Goal: Task Accomplishment & Management: Use online tool/utility

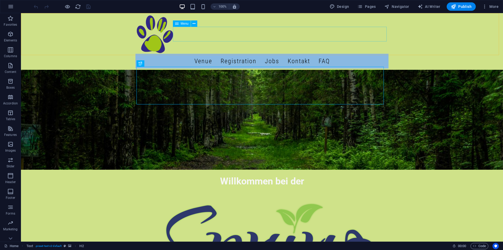
click at [179, 23] on div "Menu" at bounding box center [182, 23] width 18 height 6
click at [177, 23] on icon at bounding box center [177, 23] width 4 height 6
click at [195, 22] on icon at bounding box center [194, 24] width 3 height 6
click at [194, 54] on nav "Venue Registration Jobs Kontakt FAQ" at bounding box center [262, 61] width 253 height 15
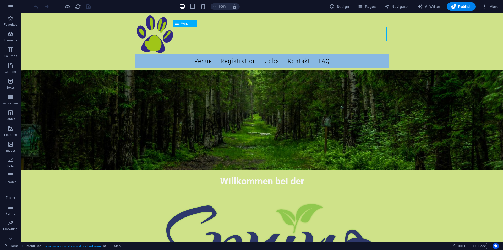
select select "6"
select select
select select "4"
select select
select select "9"
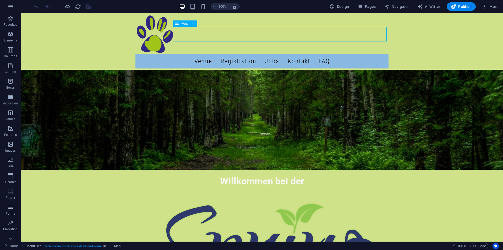
select select
select select "7"
select select
select select "10"
select select
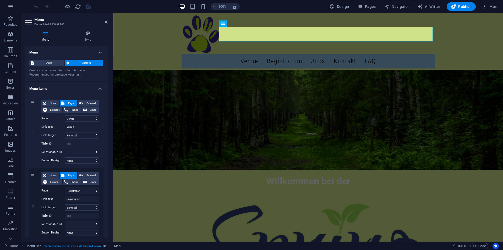
click at [158, 37] on div "Menu Venue Registration Jobs Kontakt FAQ" at bounding box center [308, 41] width 390 height 57
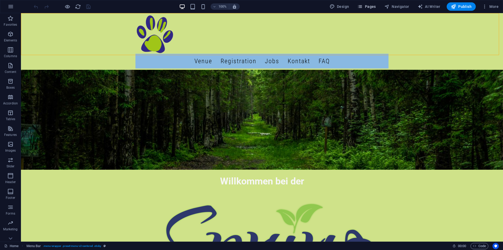
click at [366, 9] on button "Pages" at bounding box center [366, 6] width 23 height 8
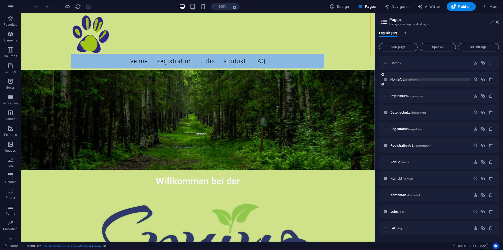
click at [400, 78] on span "HomeArt /artistscave" at bounding box center [405, 79] width 28 height 4
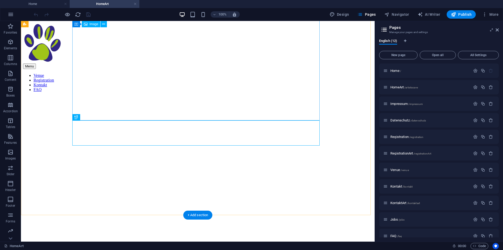
scroll to position [128, 0]
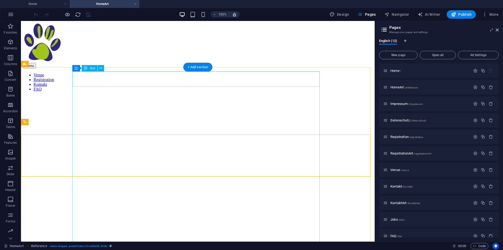
scroll to position [0, 0]
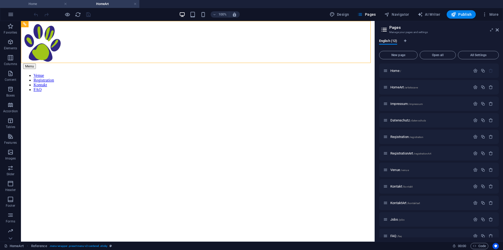
click at [42, 3] on h4 "Home" at bounding box center [35, 4] width 70 height 6
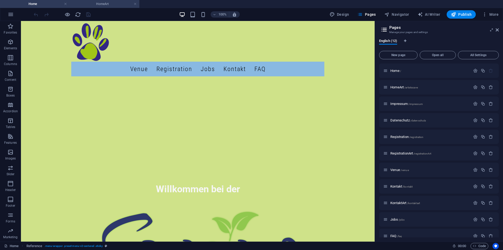
click at [96, 3] on h4 "HomeArt" at bounding box center [105, 4] width 70 height 6
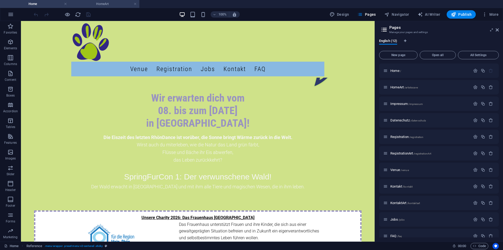
scroll to position [0, 0]
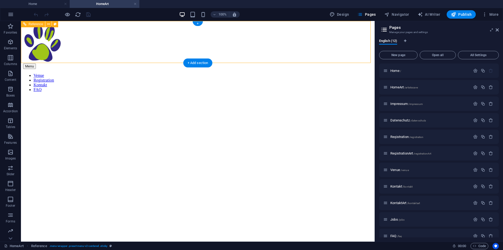
click at [96, 40] on div at bounding box center [198, 43] width 350 height 40
click at [98, 53] on div at bounding box center [198, 43] width 350 height 40
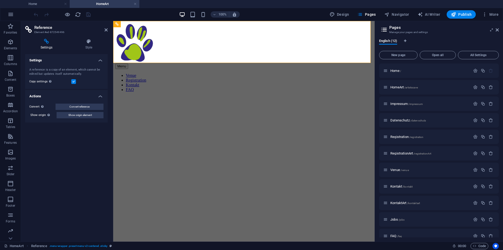
click at [105, 28] on h2 "Reference" at bounding box center [70, 27] width 73 height 5
click at [105, 30] on icon at bounding box center [106, 30] width 3 height 4
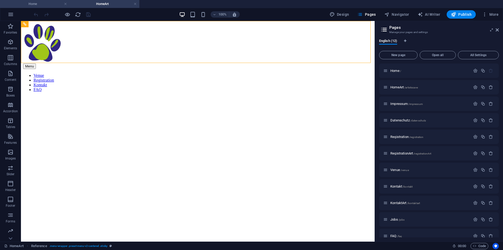
click at [50, 5] on h4 "Home" at bounding box center [35, 4] width 70 height 6
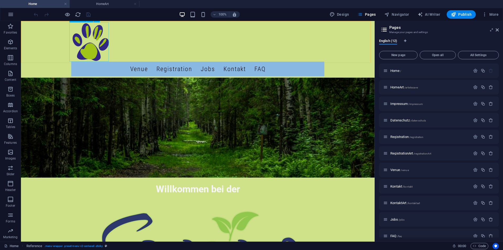
click at [94, 53] on div at bounding box center [197, 41] width 253 height 39
select select "px"
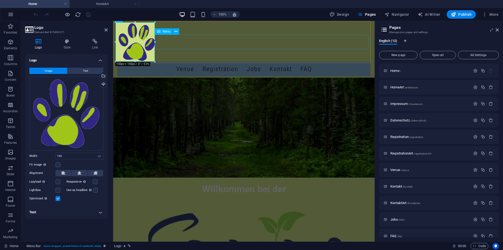
click at [161, 62] on nav "Venue Registration Jobs Kontakt FAQ" at bounding box center [243, 69] width 253 height 15
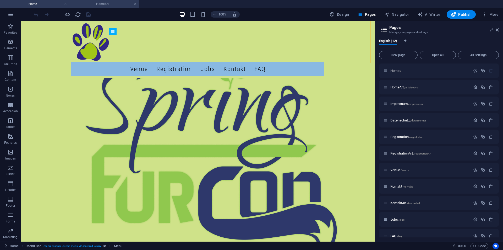
scroll to position [309, 0]
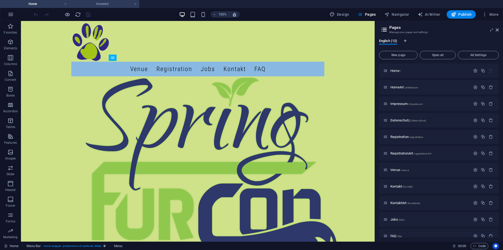
click at [106, 5] on h4 "HomeArt" at bounding box center [105, 4] width 70 height 6
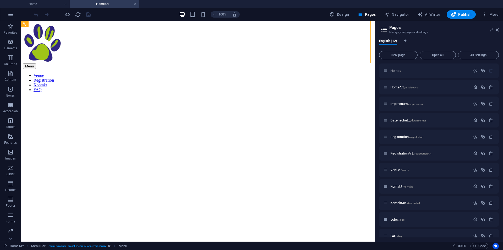
scroll to position [0, 0]
click at [473, 86] on icon "button" at bounding box center [475, 87] width 4 height 4
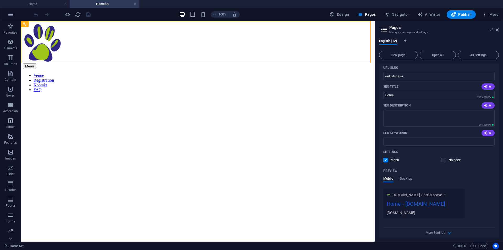
scroll to position [52, 0]
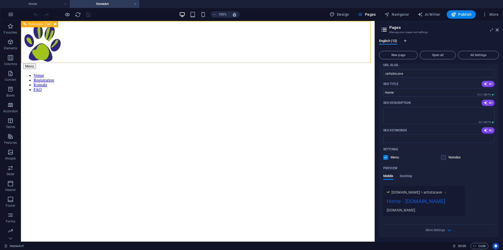
click at [47, 24] on icon at bounding box center [48, 24] width 3 height 6
click at [404, 15] on span "Navigator" at bounding box center [397, 14] width 25 height 5
select select "16582398-en"
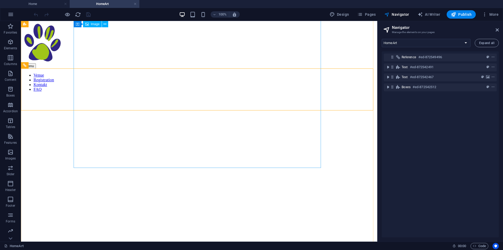
scroll to position [0, 0]
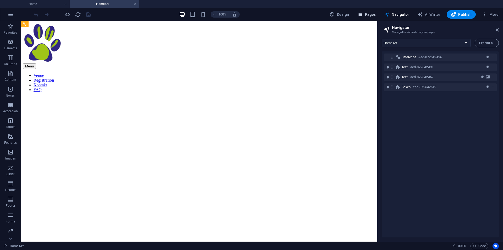
click at [372, 12] on span "Pages" at bounding box center [367, 14] width 18 height 5
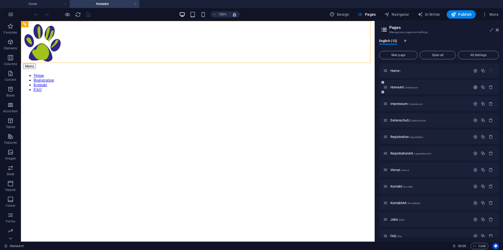
click at [475, 86] on icon "button" at bounding box center [475, 87] width 4 height 4
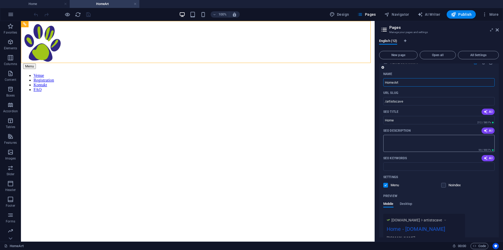
scroll to position [26, 0]
click at [404, 203] on span "Desktop" at bounding box center [406, 202] width 13 height 7
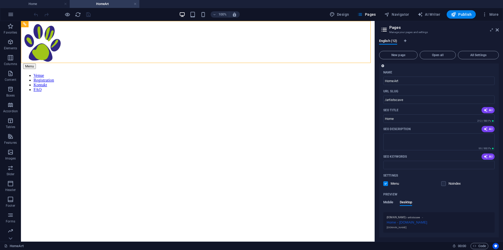
click at [389, 203] on span "Mobile" at bounding box center [388, 202] width 10 height 7
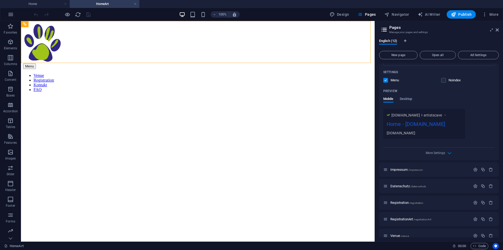
scroll to position [131, 0]
click at [444, 153] on span "More Settings" at bounding box center [435, 151] width 19 height 4
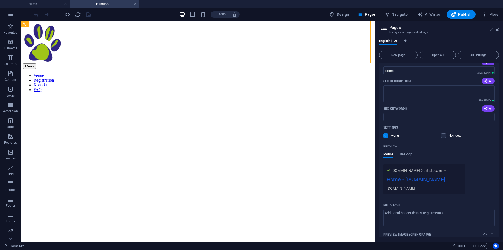
scroll to position [52, 0]
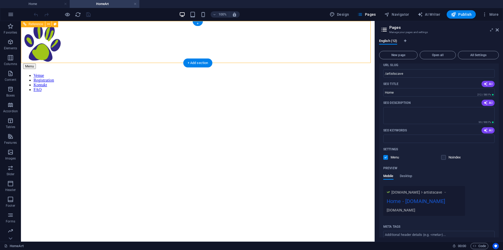
click at [51, 48] on div "Menu Venue Registration Kontakt FAQ" at bounding box center [198, 57] width 350 height 69
click at [498, 29] on icon at bounding box center [497, 30] width 3 height 4
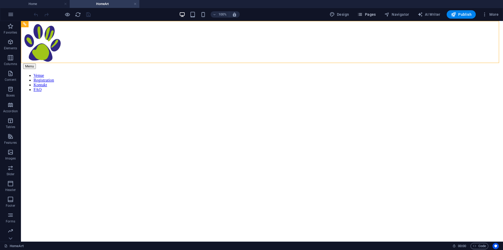
click at [363, 13] on icon "button" at bounding box center [360, 14] width 5 height 5
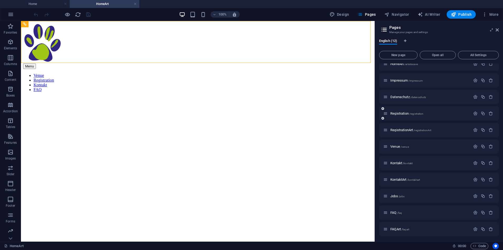
scroll to position [24, 0]
click at [405, 129] on span "RegistrationArt /registrationArt" at bounding box center [411, 129] width 41 height 4
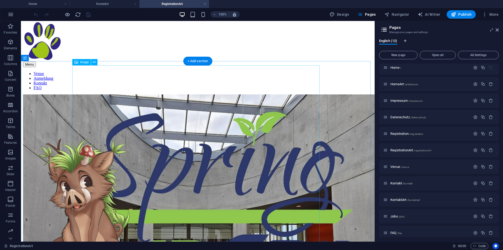
scroll to position [0, 0]
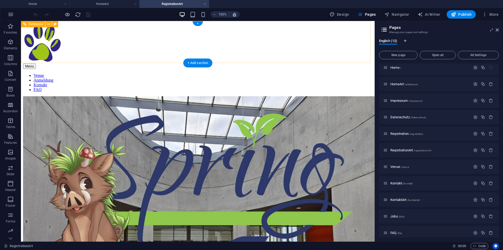
click at [117, 73] on nav "Venue Anmeldung Kontakt FAQ" at bounding box center [198, 82] width 350 height 19
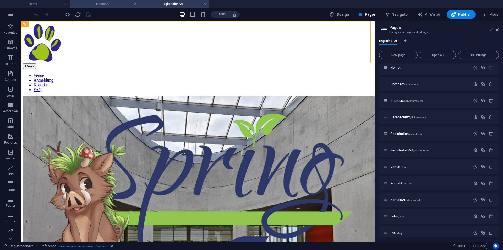
click at [104, 7] on li "HomeArt" at bounding box center [105, 4] width 70 height 8
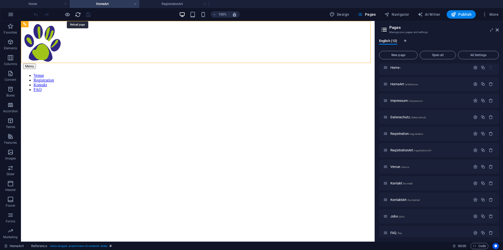
click at [79, 15] on icon "reload" at bounding box center [78, 15] width 6 height 6
click at [51, 4] on h4 "Home" at bounding box center [35, 4] width 70 height 6
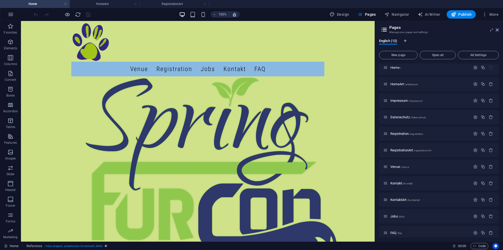
click at [171, 8] on header "100% Design Pages Navigator AI Writer Publish More" at bounding box center [251, 14] width 503 height 13
click at [171, 6] on h4 "RegistrationArt" at bounding box center [174, 4] width 70 height 6
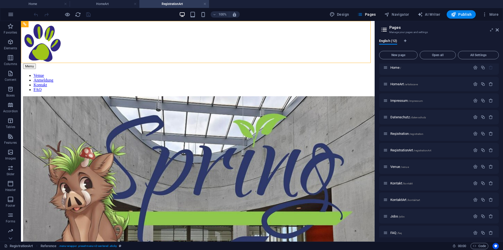
scroll to position [0, 0]
click at [80, 13] on icon "reload" at bounding box center [78, 15] width 6 height 6
click at [99, 7] on h4 "HomeArt" at bounding box center [105, 4] width 70 height 6
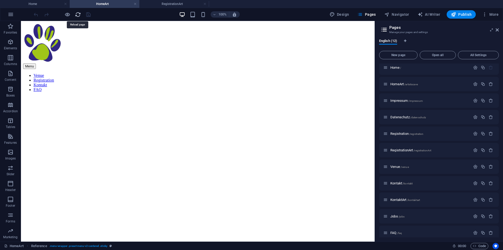
click at [77, 15] on icon "reload" at bounding box center [78, 15] width 6 height 6
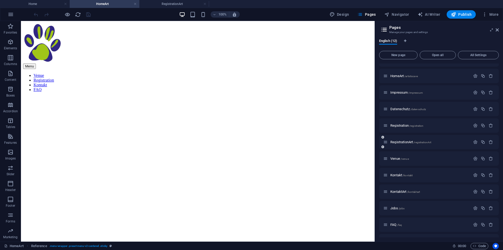
scroll to position [24, 0]
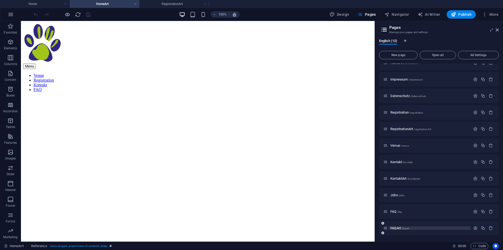
click at [398, 228] on span "FAQArt /faqart" at bounding box center [400, 228] width 19 height 4
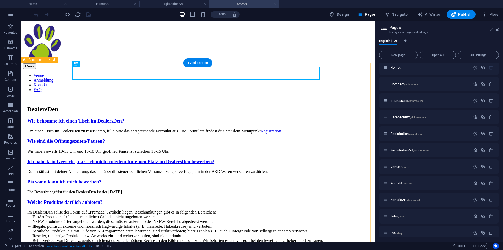
scroll to position [0, 0]
click at [401, 150] on span "RegistrationArt /registrationArt" at bounding box center [411, 150] width 41 height 4
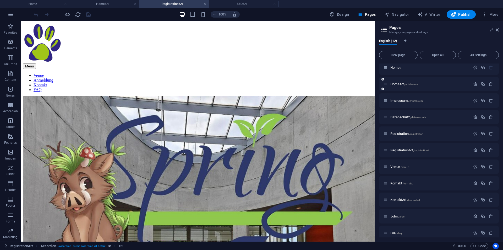
click at [399, 82] on div "HomeArt /artistscave" at bounding box center [426, 84] width 87 height 6
click at [398, 84] on span "HomeArt /artistscave" at bounding box center [405, 84] width 28 height 4
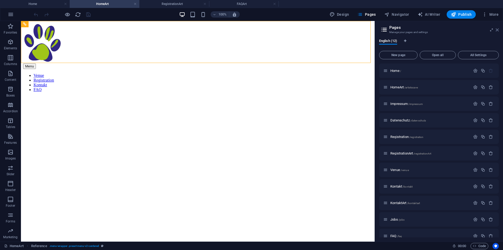
click at [497, 30] on icon at bounding box center [497, 30] width 3 height 4
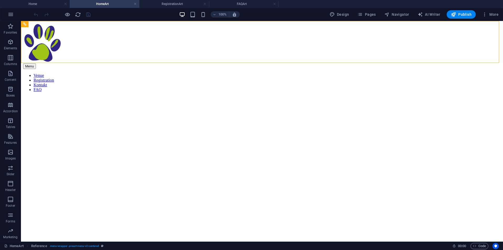
click at [204, 4] on link at bounding box center [204, 4] width 3 height 5
click at [137, 4] on h4 "HomeArt" at bounding box center [105, 4] width 70 height 6
click at [135, 4] on link at bounding box center [135, 4] width 3 height 5
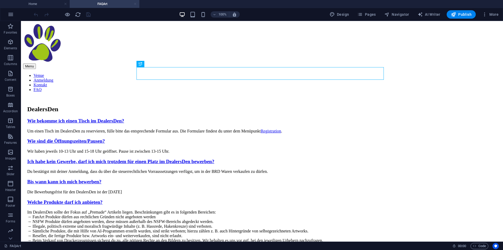
click at [135, 4] on link at bounding box center [135, 4] width 3 height 5
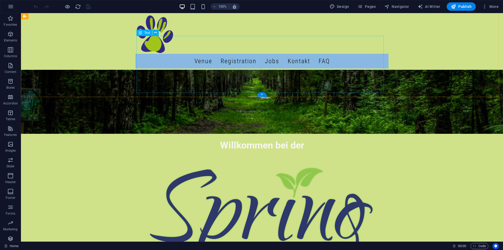
scroll to position [327, 0]
